Goal: Check status

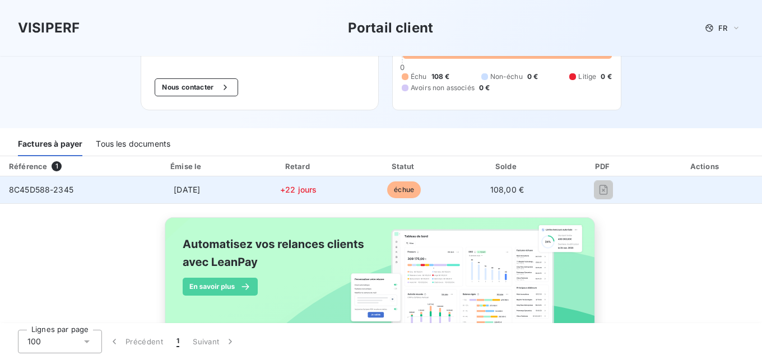
scroll to position [105, 0]
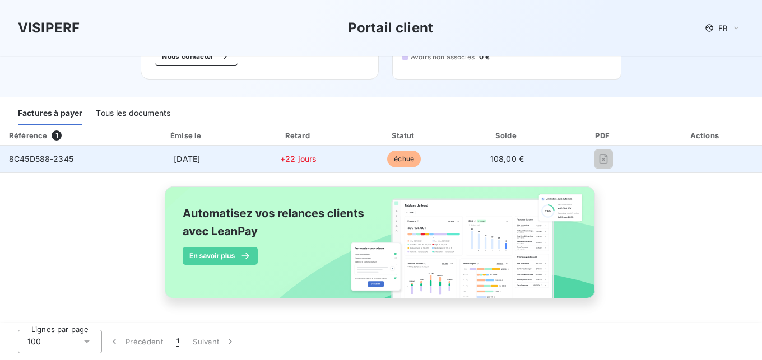
click at [399, 160] on span "échue" at bounding box center [404, 159] width 34 height 17
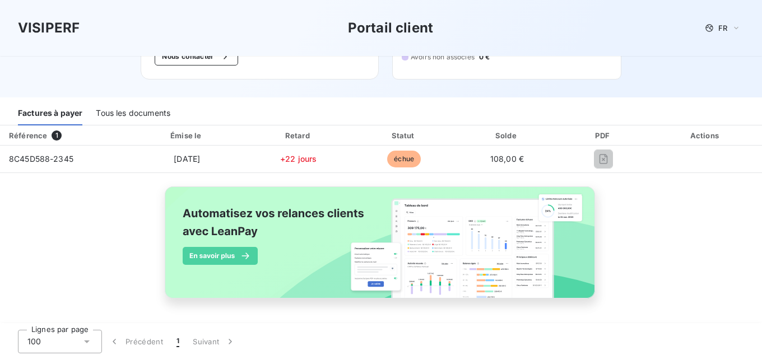
click at [157, 108] on div "Tous les documents" at bounding box center [133, 114] width 74 height 24
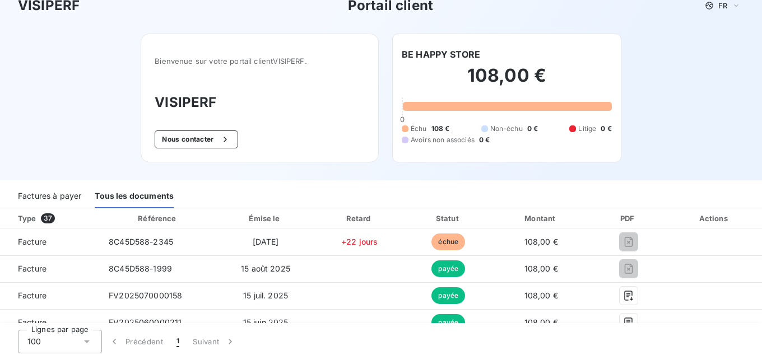
scroll to position [0, 0]
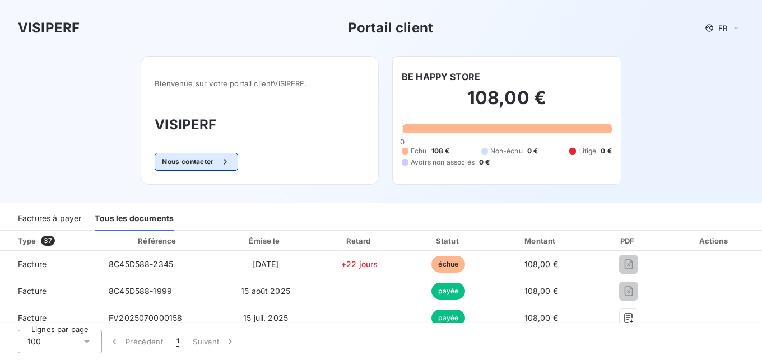
click at [202, 164] on button "Nous contacter" at bounding box center [196, 162] width 83 height 18
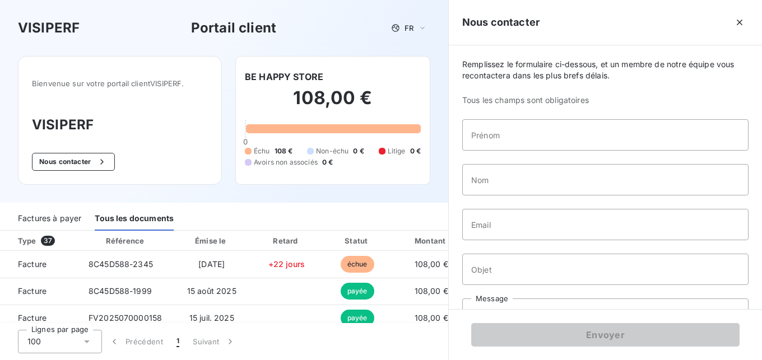
scroll to position [46, 0]
